Goal: Check status: Check status

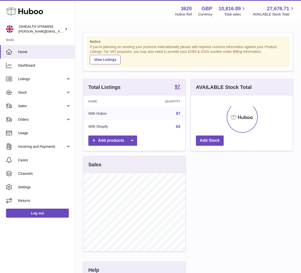
scroll to position [78, 102]
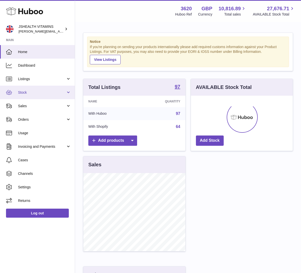
click at [36, 91] on span "Stock" at bounding box center [42, 92] width 48 height 5
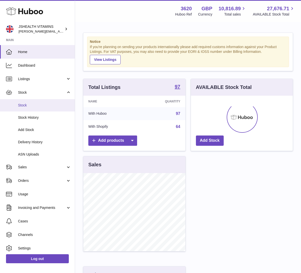
click at [32, 105] on span "Stock" at bounding box center [44, 105] width 53 height 5
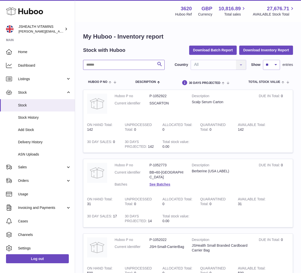
click at [121, 64] on input "text" at bounding box center [124, 65] width 82 height 10
click at [44, 136] on link "Delivery History" at bounding box center [37, 142] width 75 height 12
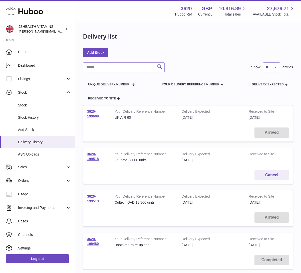
click at [97, 113] on td "3620-199609" at bounding box center [97, 114] width 28 height 18
click at [96, 113] on td "3620-199609" at bounding box center [97, 114] width 28 height 18
click at [96, 114] on link "3620-199609" at bounding box center [93, 113] width 12 height 9
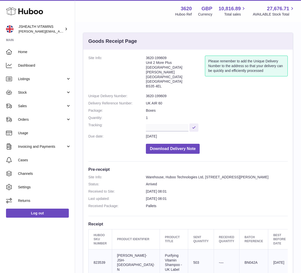
click at [160, 94] on dd "3620-199609" at bounding box center [217, 96] width 142 height 5
copy dl "3620-199609"
